Goal: Information Seeking & Learning: Learn about a topic

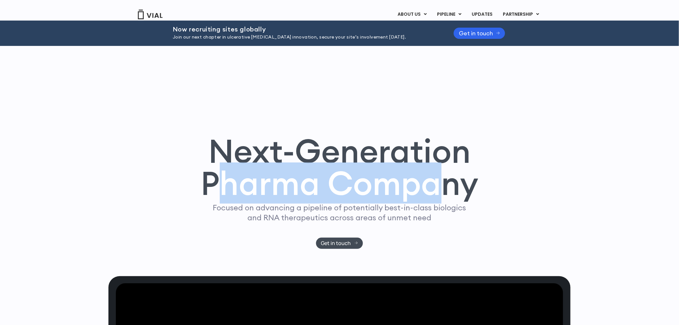
drag, startPoint x: 234, startPoint y: 188, endPoint x: 451, endPoint y: 198, distance: 217.5
click at [452, 197] on h1 "Next-Generation Pharma Company" at bounding box center [340, 167] width 278 height 65
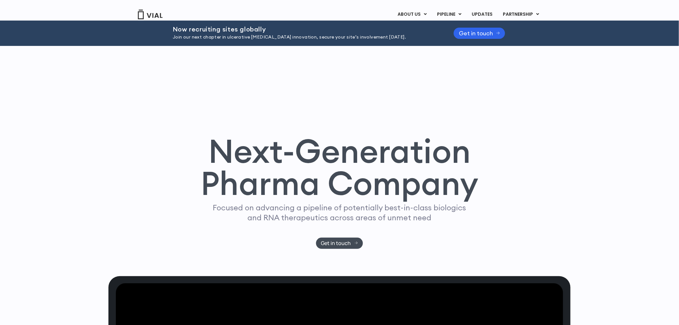
drag, startPoint x: 388, startPoint y: 217, endPoint x: 363, endPoint y: 218, distance: 25.0
click at [387, 217] on p "Focused on advancing a pipeline of potentially best-in-class biologics and RNA …" at bounding box center [339, 212] width 259 height 20
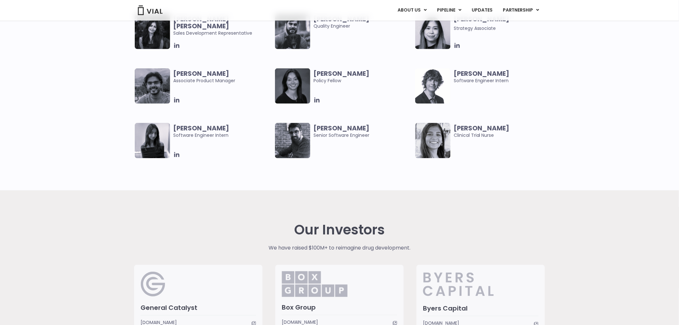
scroll to position [1342, 0]
